Goal: Task Accomplishment & Management: Use online tool/utility

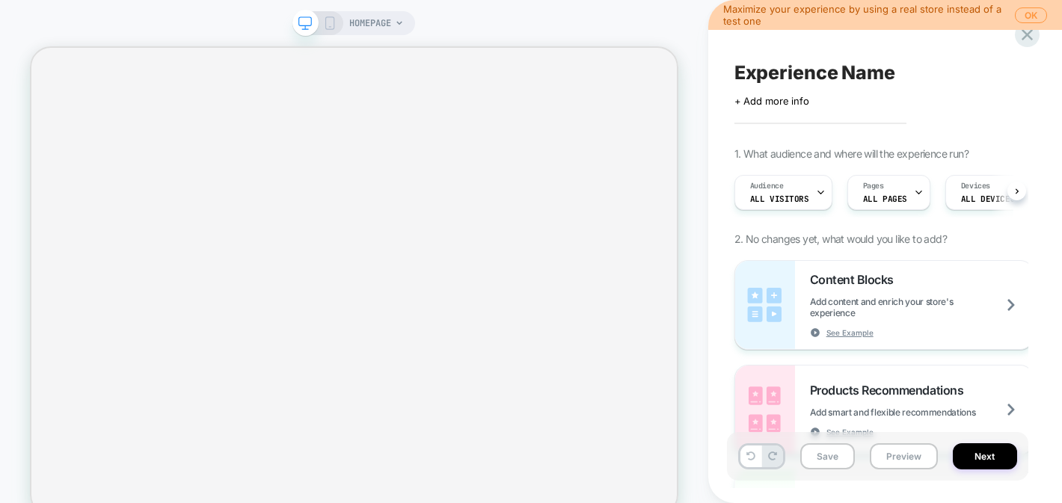
scroll to position [0, 1]
click at [1032, 12] on button "OK" at bounding box center [1031, 15] width 32 height 16
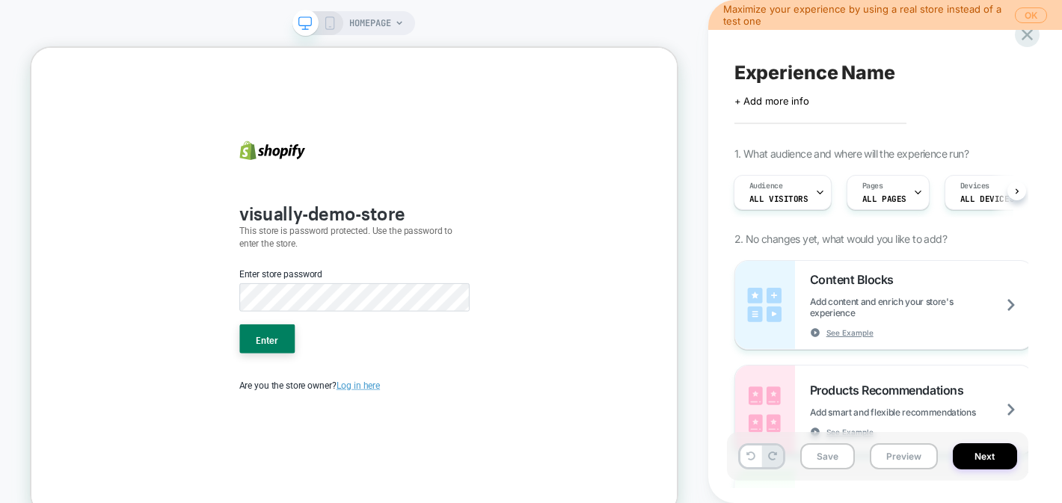
scroll to position [0, 0]
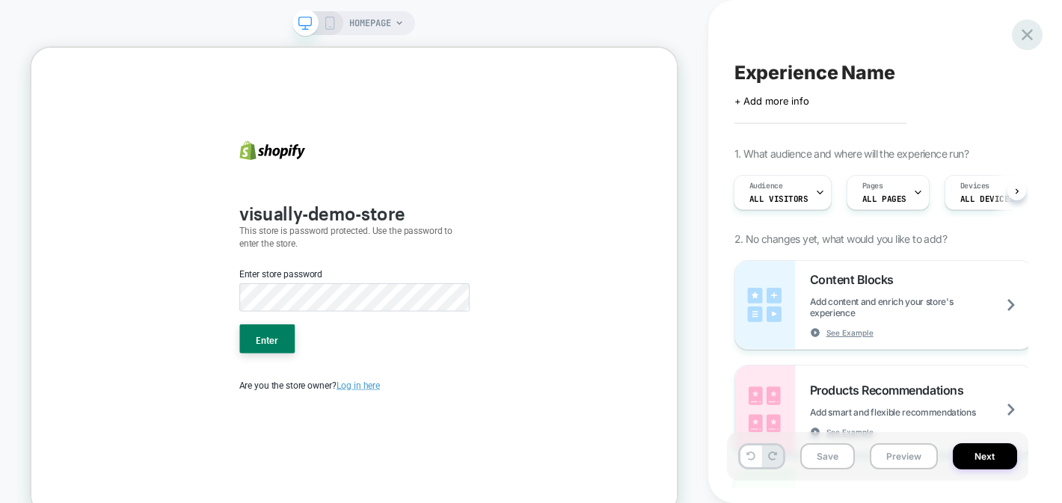
click at [1030, 32] on icon at bounding box center [1027, 35] width 20 height 20
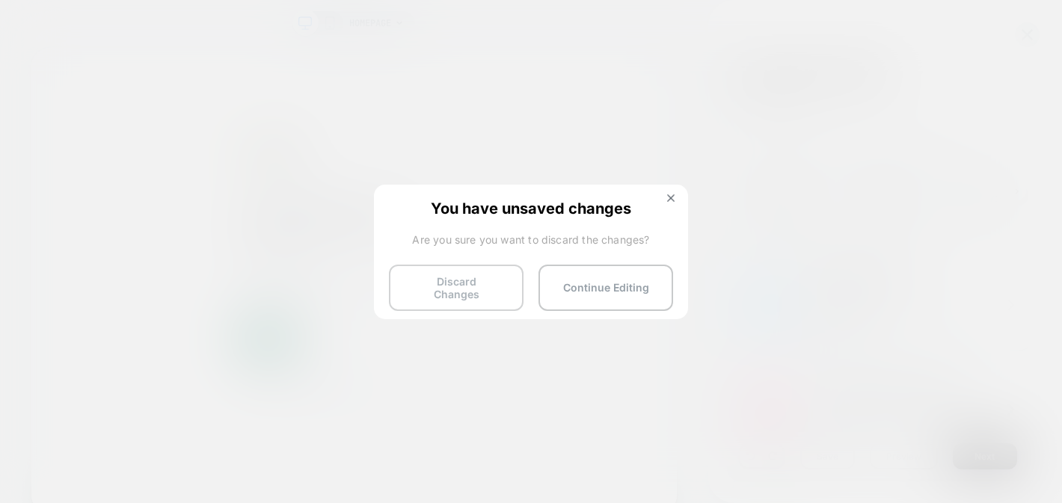
click at [510, 297] on button "Discard Changes" at bounding box center [456, 288] width 135 height 46
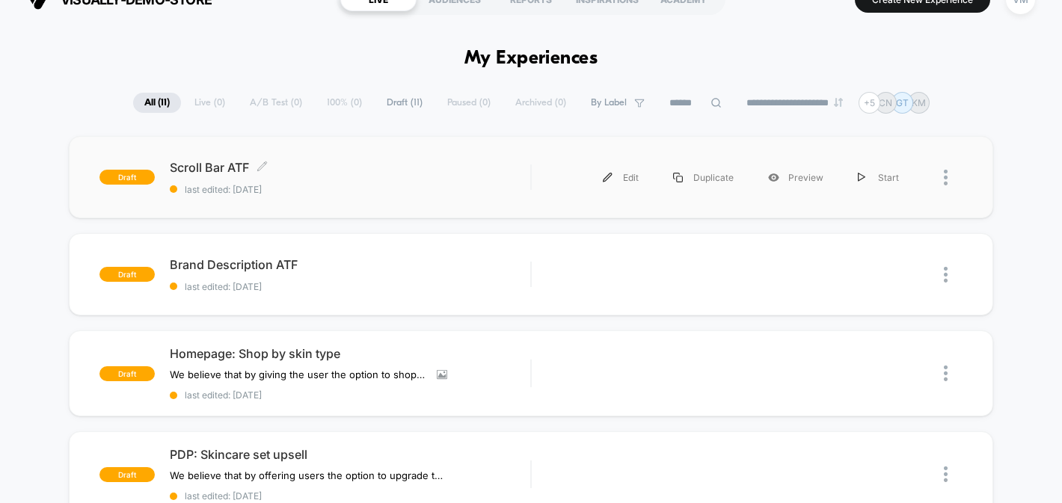
scroll to position [31, 0]
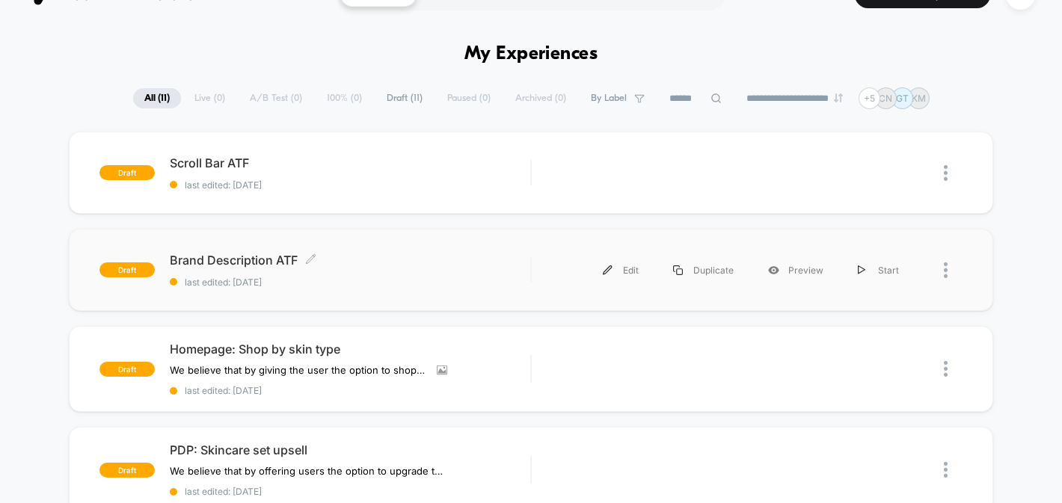
click at [349, 265] on span "Brand Description ATF Click to edit experience details" at bounding box center [350, 260] width 360 height 15
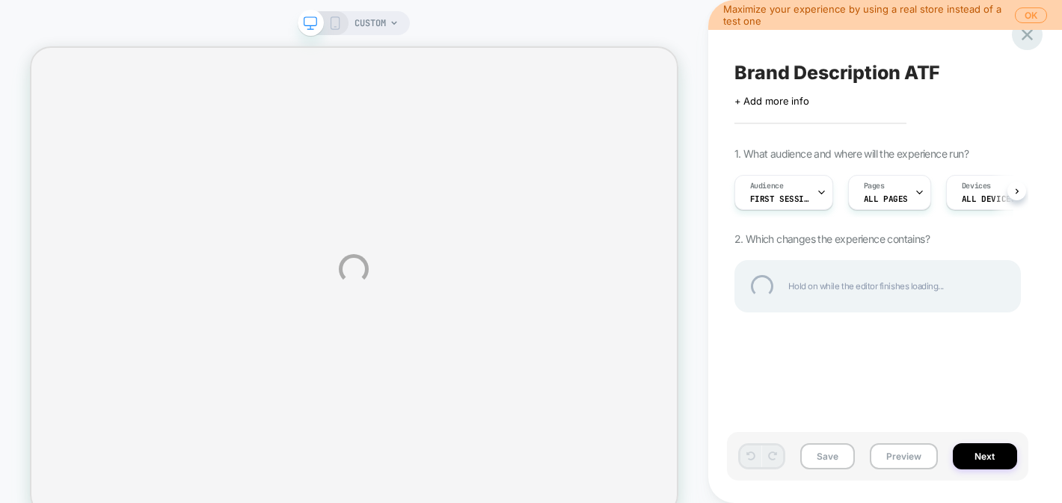
click at [1026, 36] on div at bounding box center [1027, 34] width 31 height 31
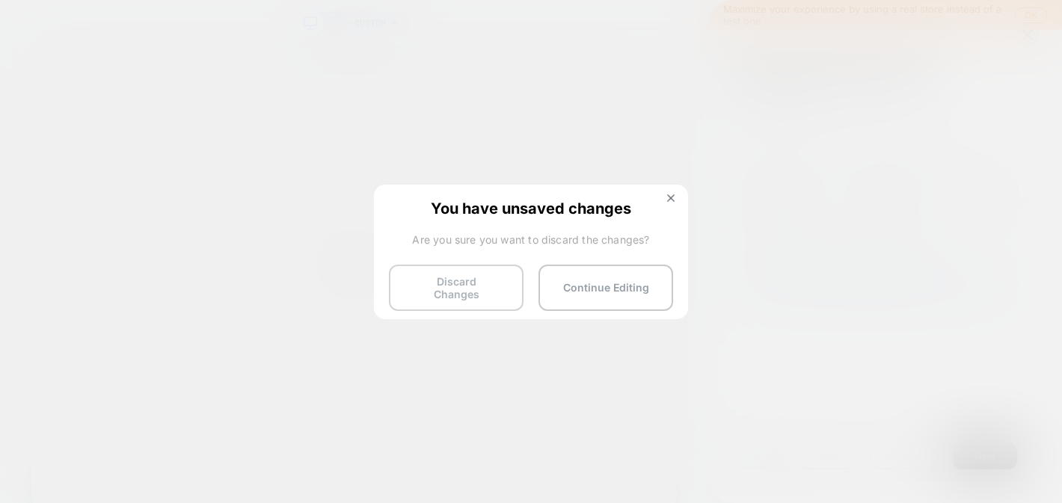
click at [478, 291] on button "Discard Changes" at bounding box center [456, 288] width 135 height 46
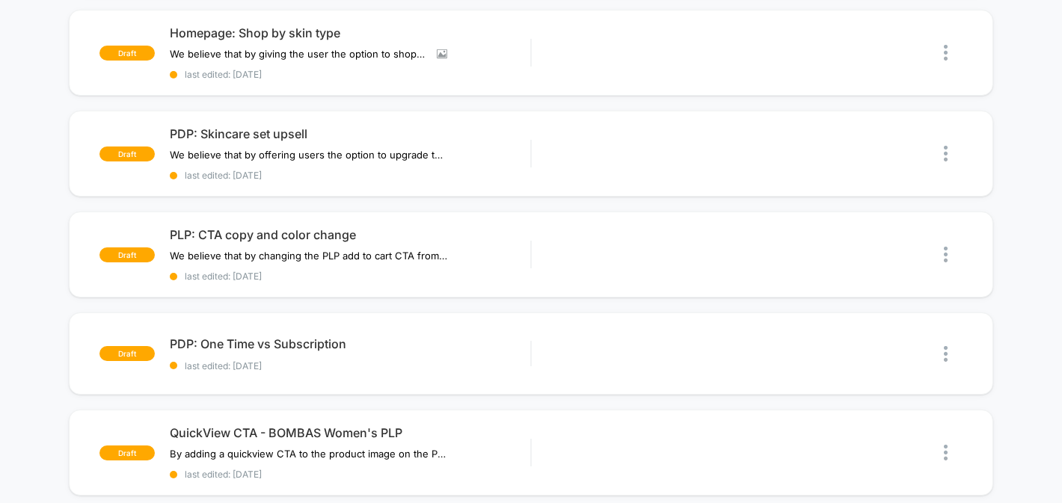
scroll to position [327, 0]
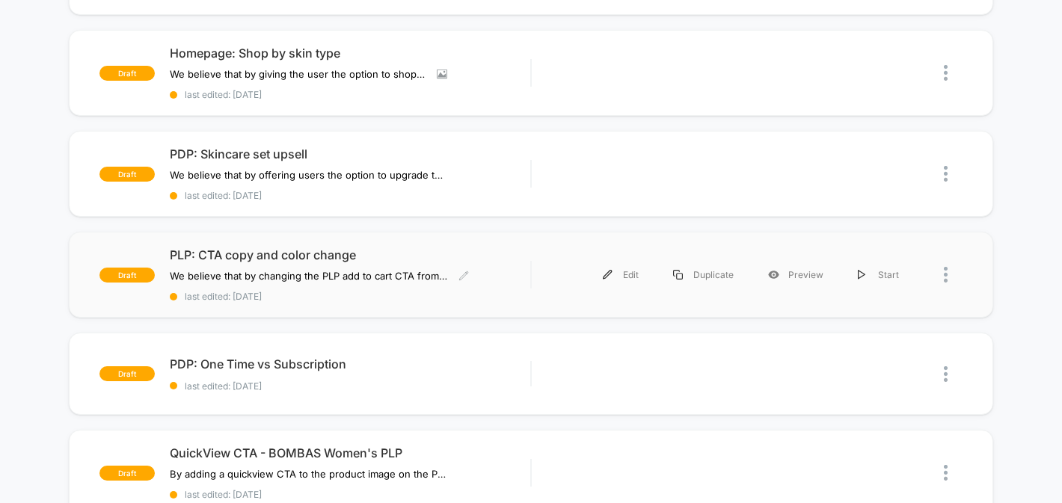
click at [526, 291] on span "last edited: [DATE]" at bounding box center [350, 296] width 360 height 11
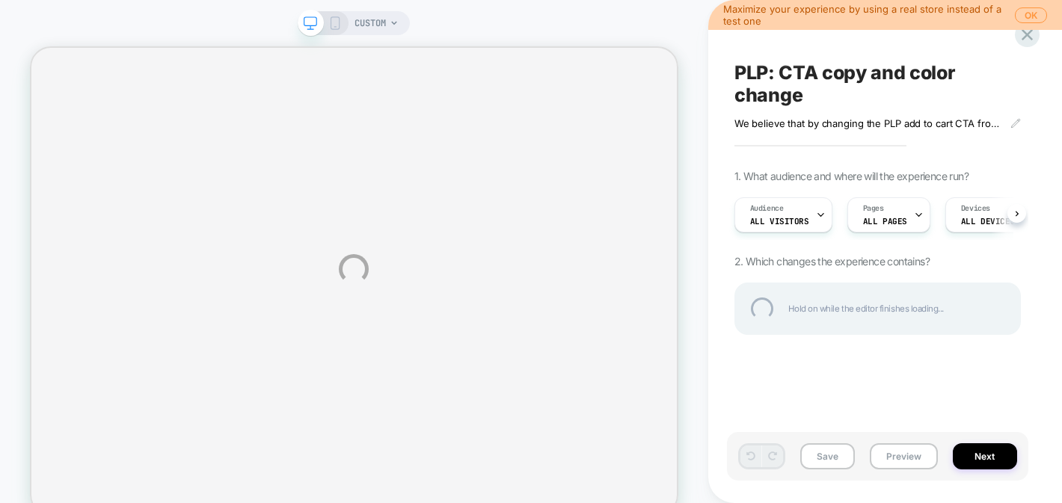
click at [1025, 10] on div "CUSTOM Maximize your experience by using a real store instead of a test one OK …" at bounding box center [531, 269] width 1062 height 538
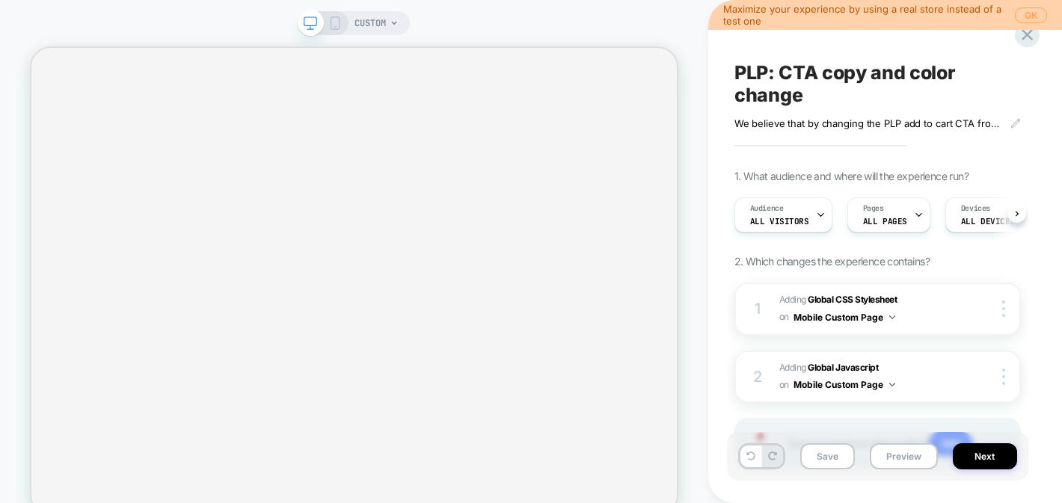
scroll to position [0, 1]
click at [1036, 16] on button "OK" at bounding box center [1031, 15] width 32 height 16
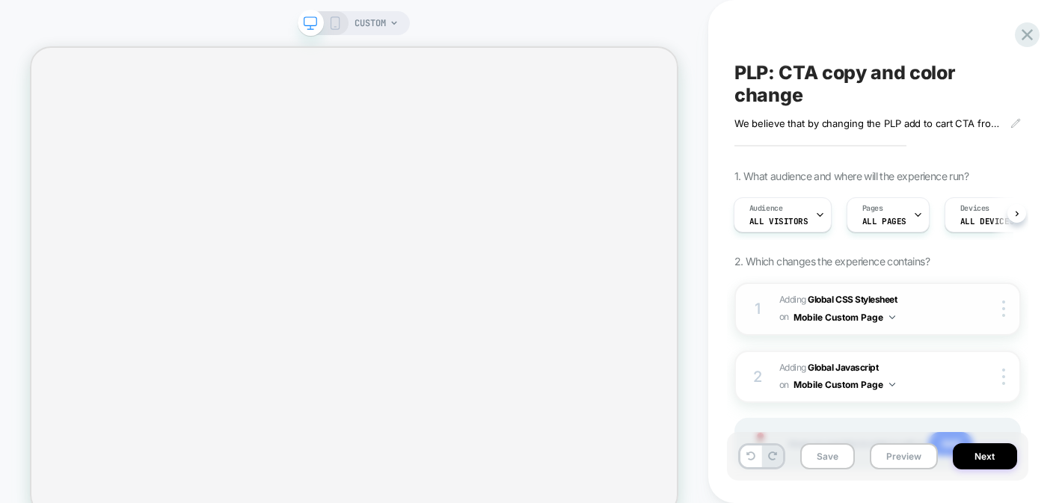
click at [886, 314] on button "Mobile Custom Page" at bounding box center [844, 317] width 102 height 19
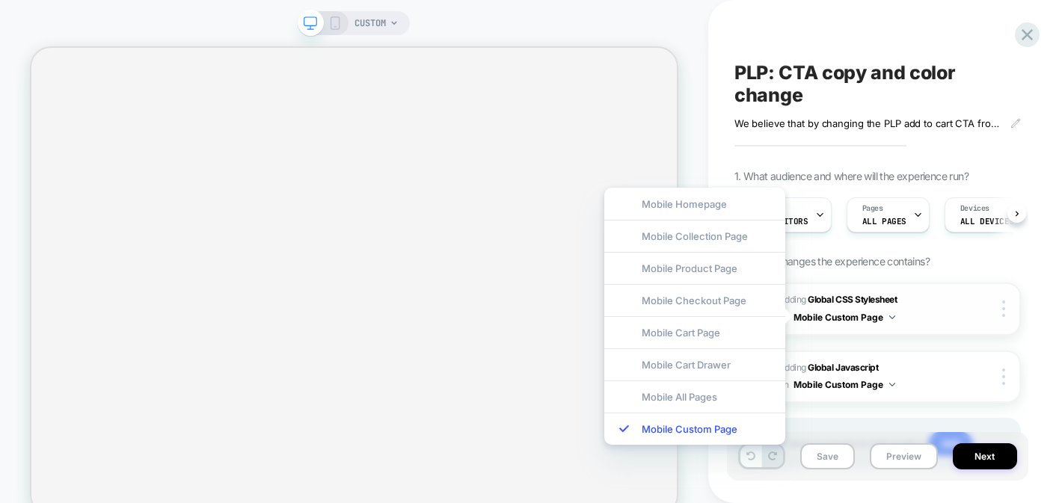
click at [886, 314] on button "Mobile Custom Page" at bounding box center [844, 317] width 102 height 19
click at [867, 341] on div "1 Adding Global CSS Stylesheet on Mobile Custom Page Copy to Desktop Target All…" at bounding box center [877, 395] width 286 height 225
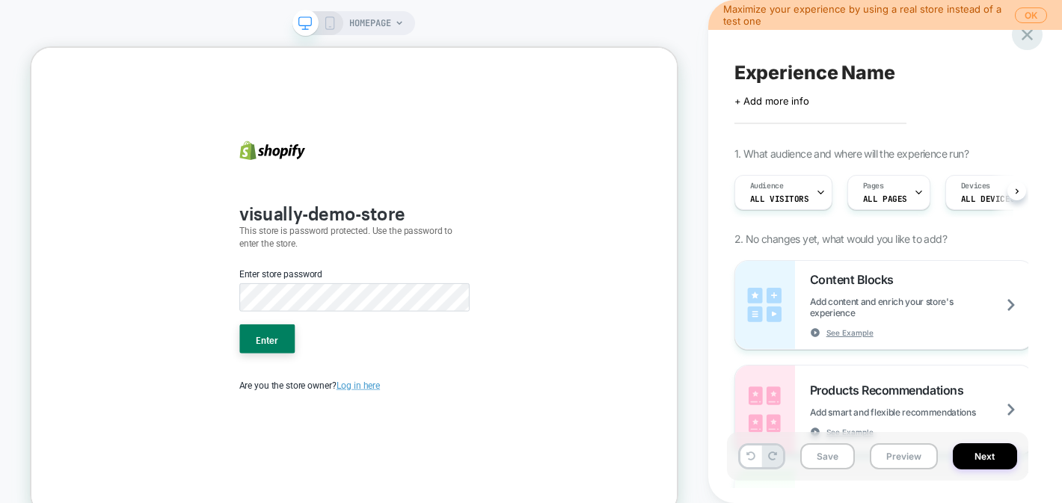
click at [1026, 36] on icon at bounding box center [1026, 34] width 11 height 11
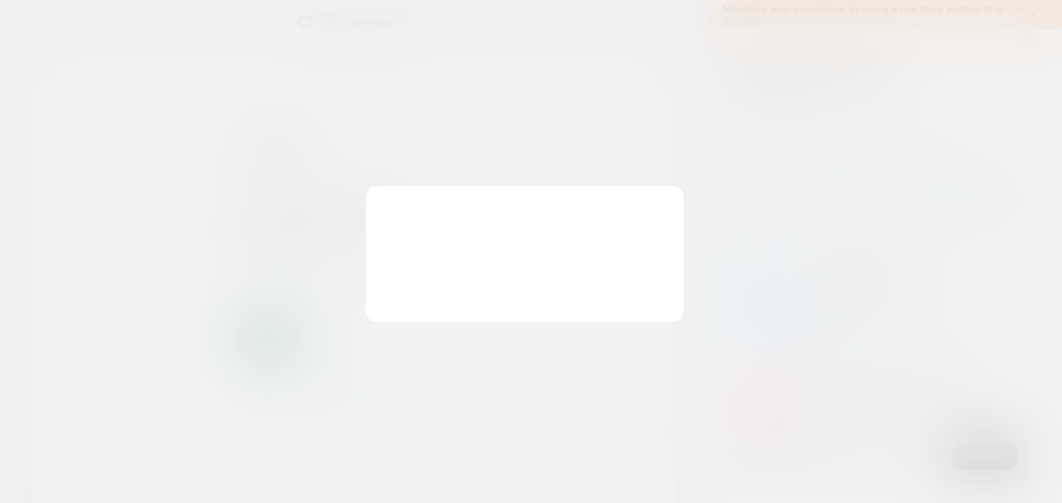
scroll to position [0, 1]
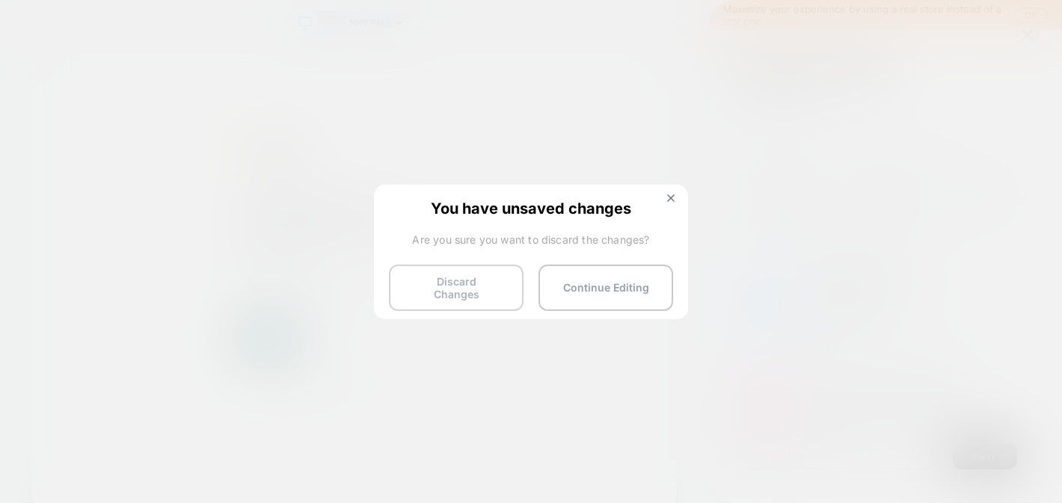
click at [469, 265] on button "Discard Changes" at bounding box center [456, 288] width 135 height 46
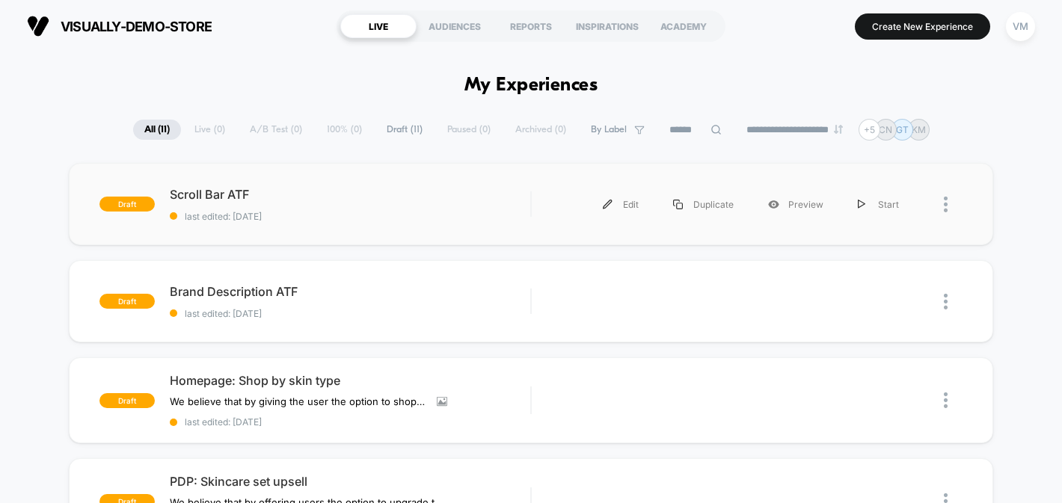
click at [953, 202] on div at bounding box center [953, 205] width 19 height 34
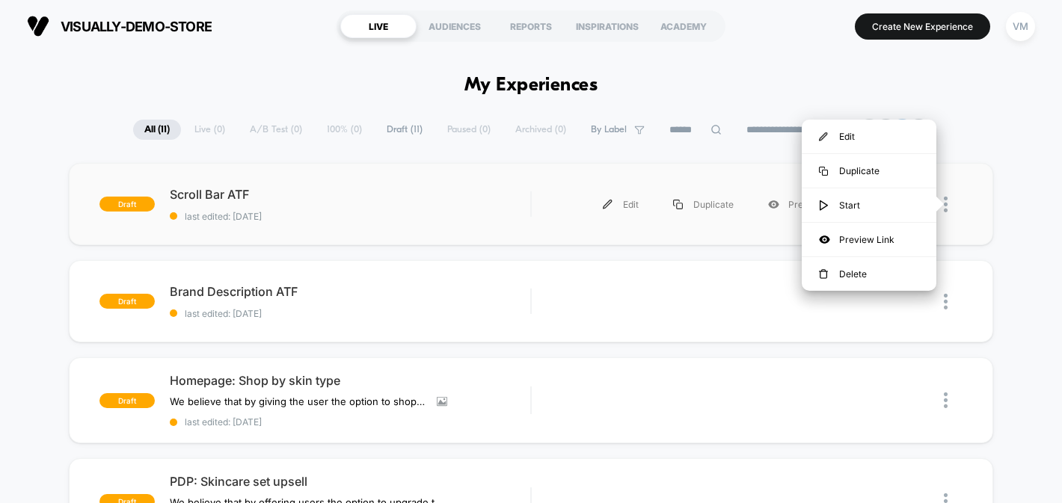
click at [951, 202] on div at bounding box center [953, 205] width 19 height 34
click at [945, 205] on img at bounding box center [946, 205] width 4 height 16
click at [978, 129] on div "**********" at bounding box center [531, 130] width 1062 height 22
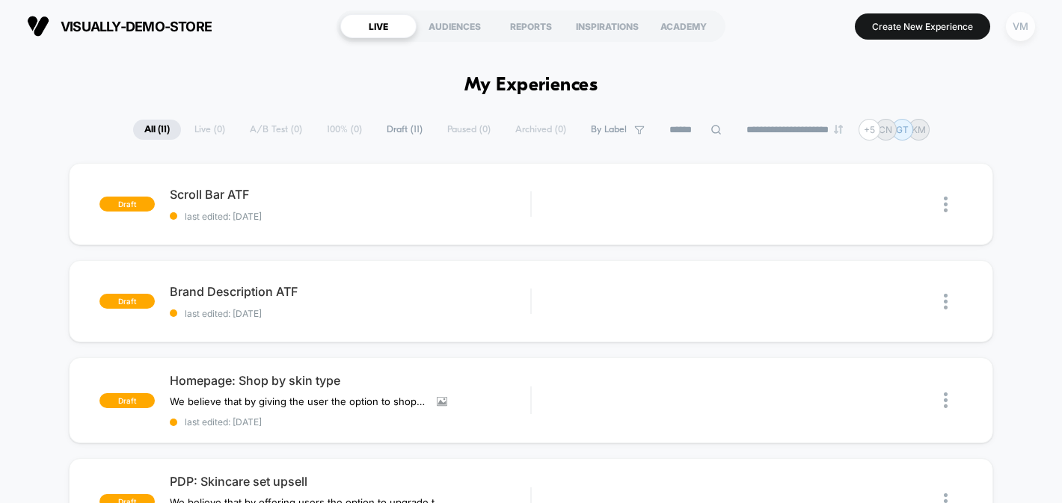
click at [1018, 29] on div "VM" at bounding box center [1020, 26] width 29 height 29
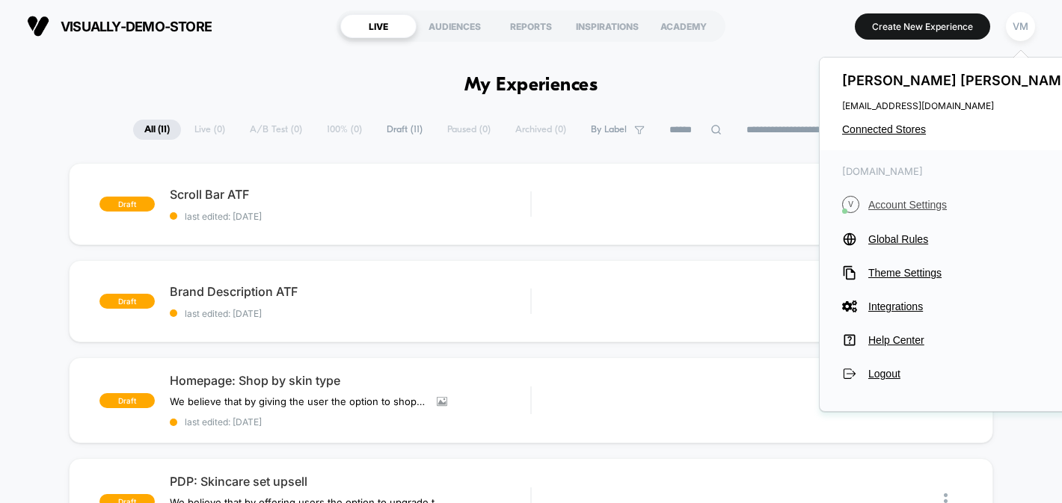
click at [880, 205] on span "Account Settings" at bounding box center [973, 205] width 210 height 12
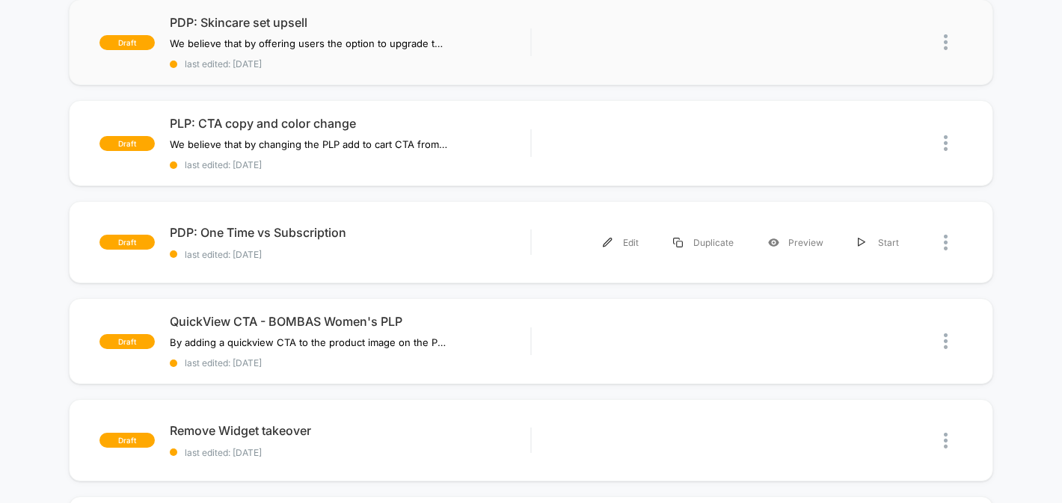
scroll to position [471, 0]
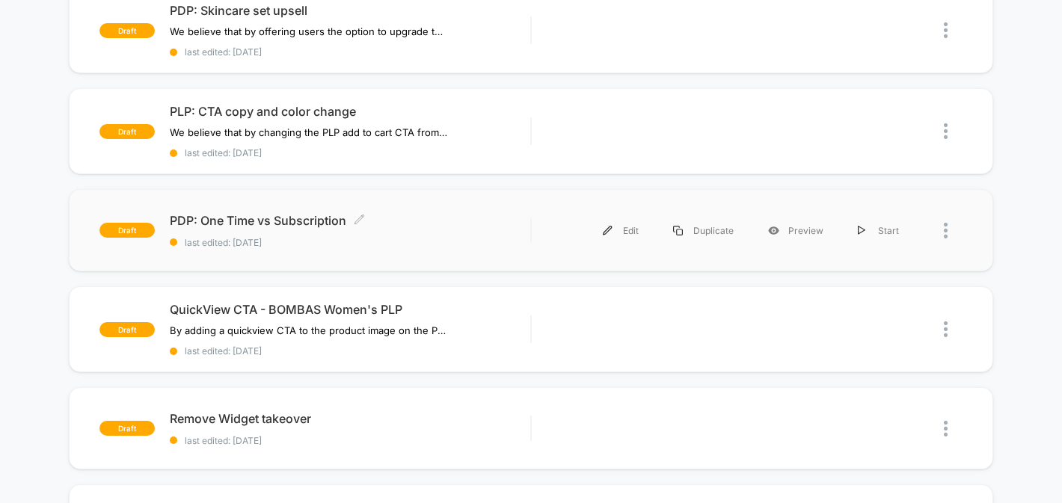
click at [390, 237] on span "last edited: [DATE]" at bounding box center [350, 242] width 360 height 11
